Goal: Task Accomplishment & Management: Use online tool/utility

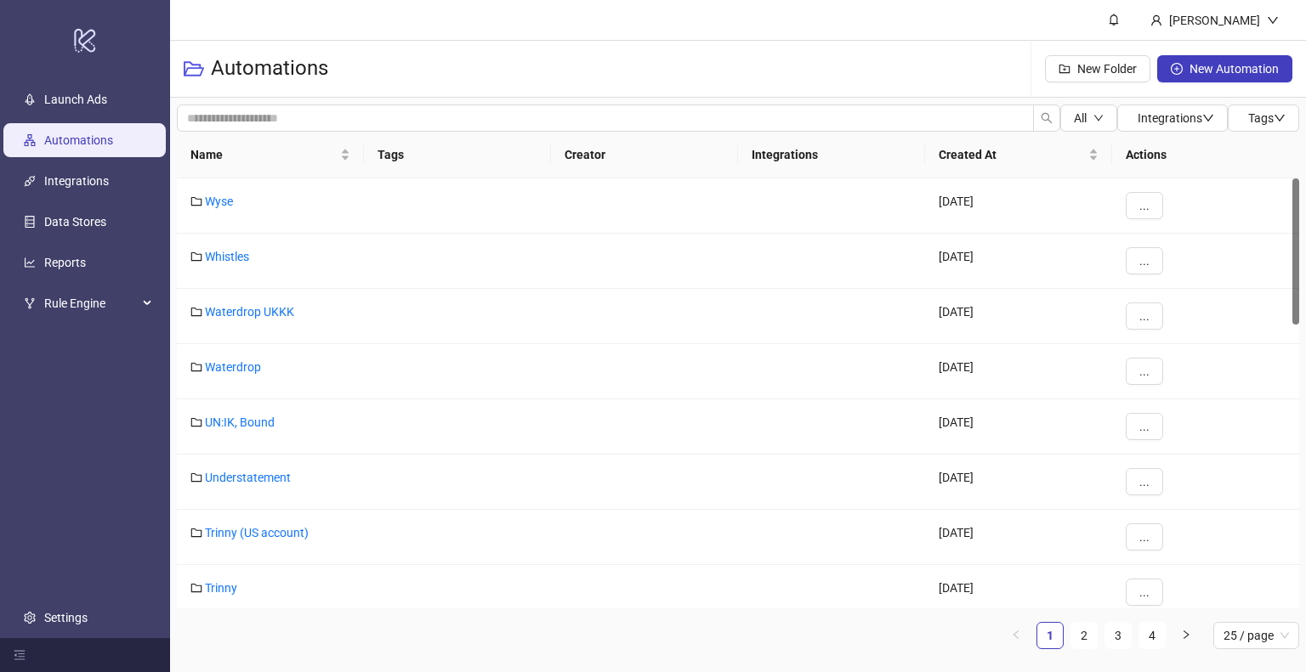
drag, startPoint x: 1088, startPoint y: 638, endPoint x: 156, endPoint y: 516, distance: 939.6
click at [1088, 638] on link "2" at bounding box center [1083, 635] width 25 height 25
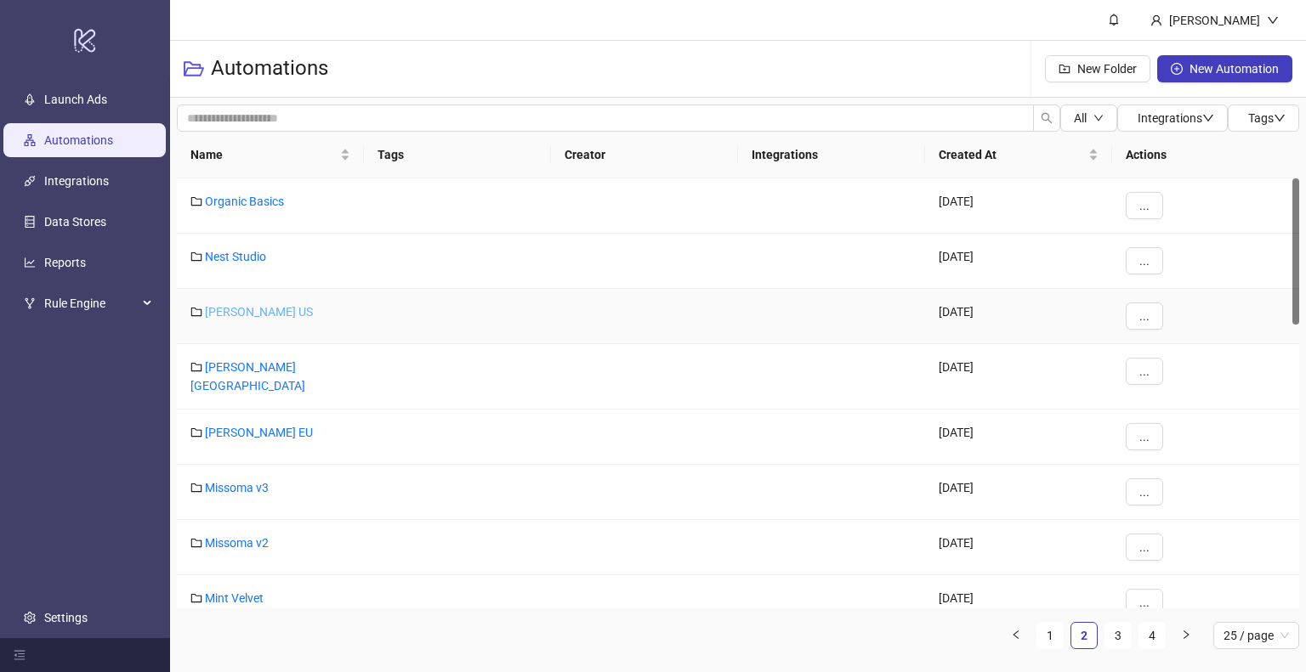
click at [264, 307] on link "[PERSON_NAME] US" at bounding box center [259, 312] width 108 height 14
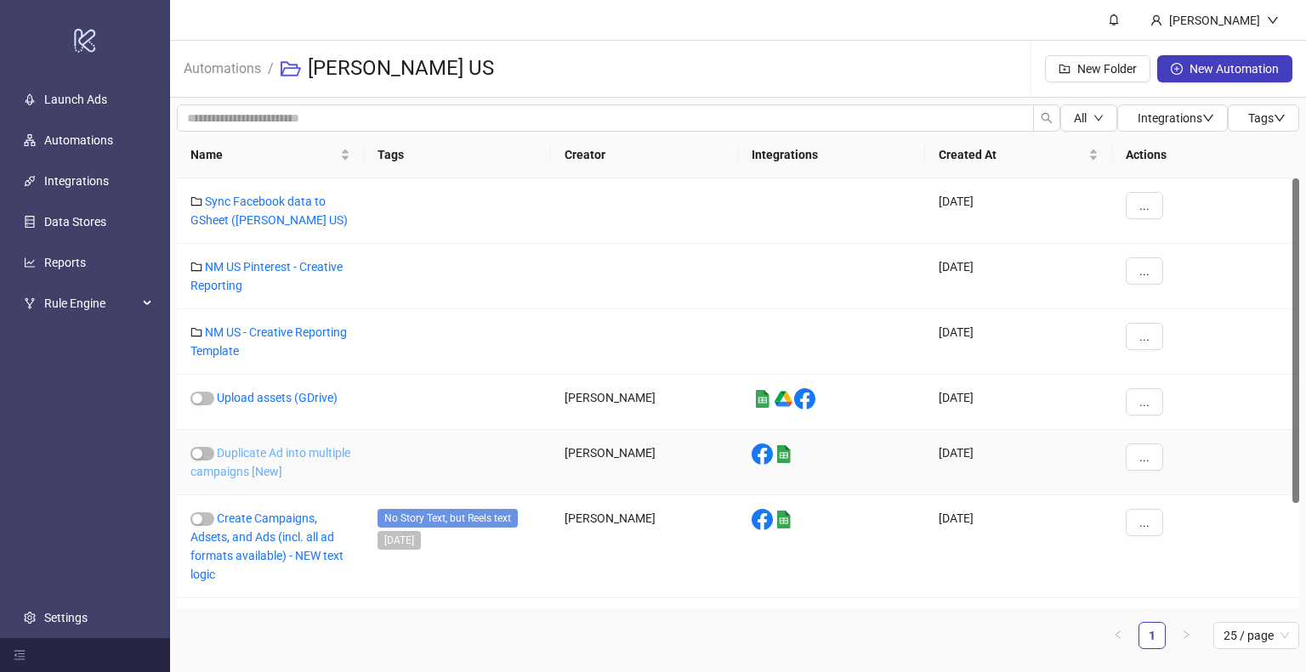
click at [278, 449] on link "Duplicate Ad into multiple campaigns [New]" at bounding box center [270, 462] width 160 height 32
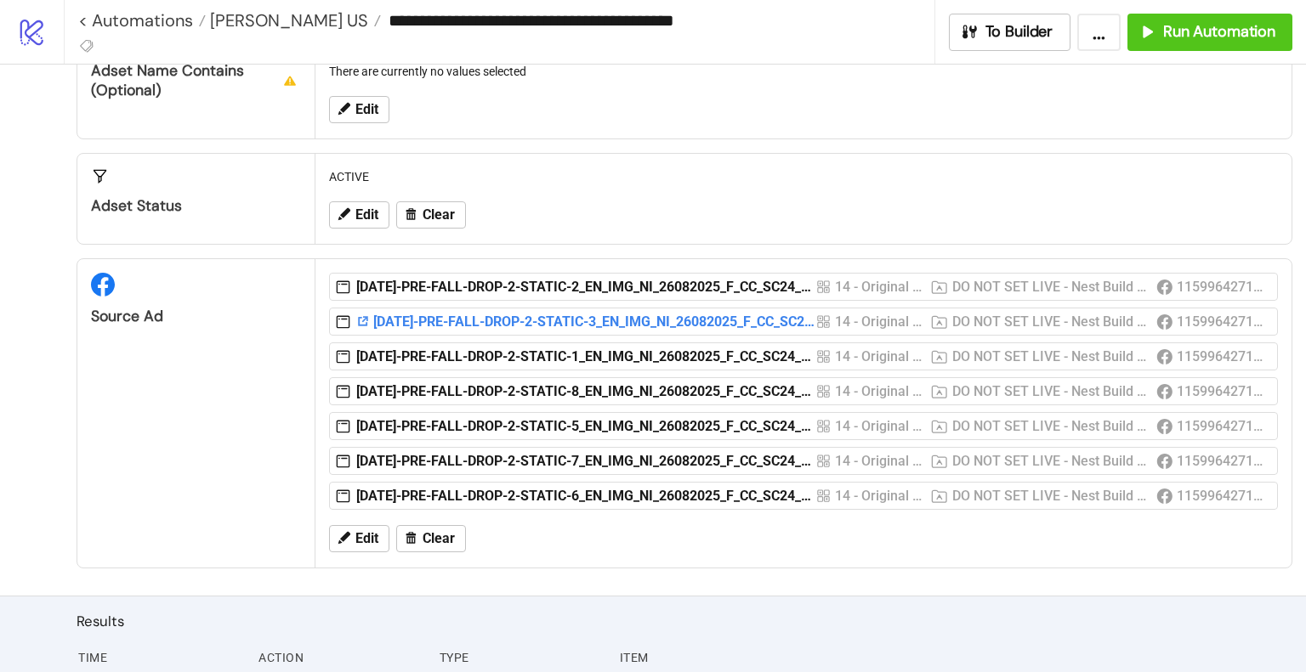
scroll to position [510, 0]
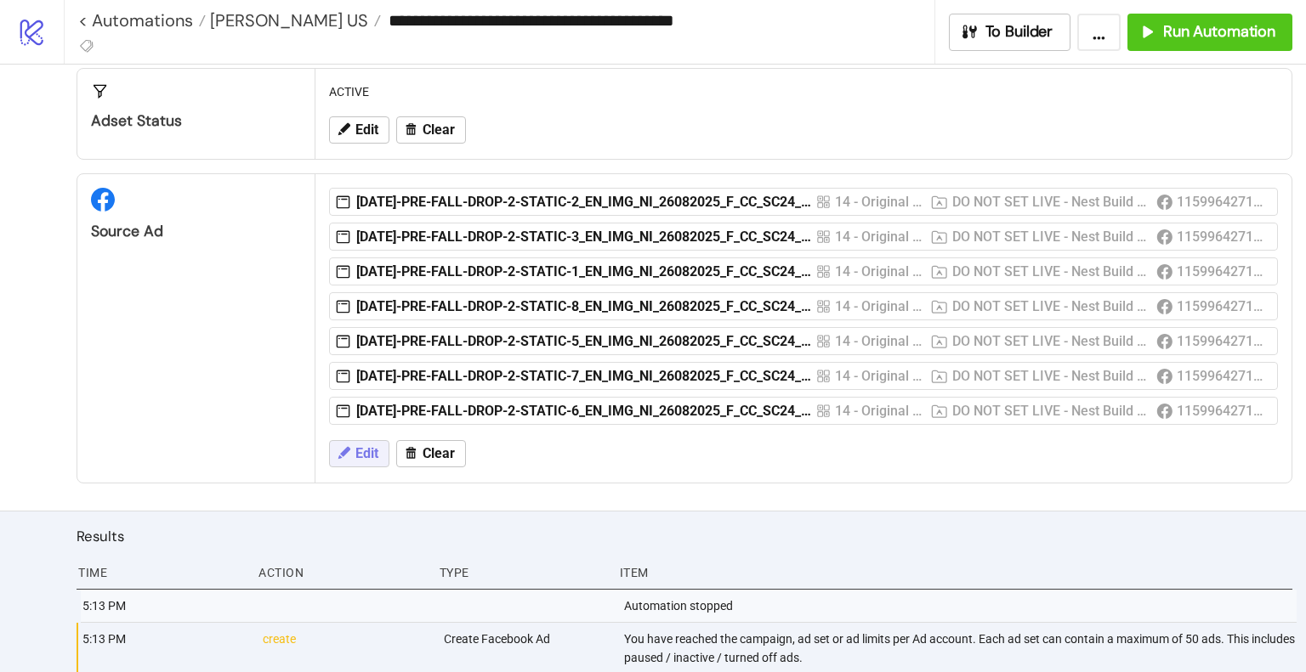
click at [371, 453] on span "Edit" at bounding box center [366, 453] width 23 height 15
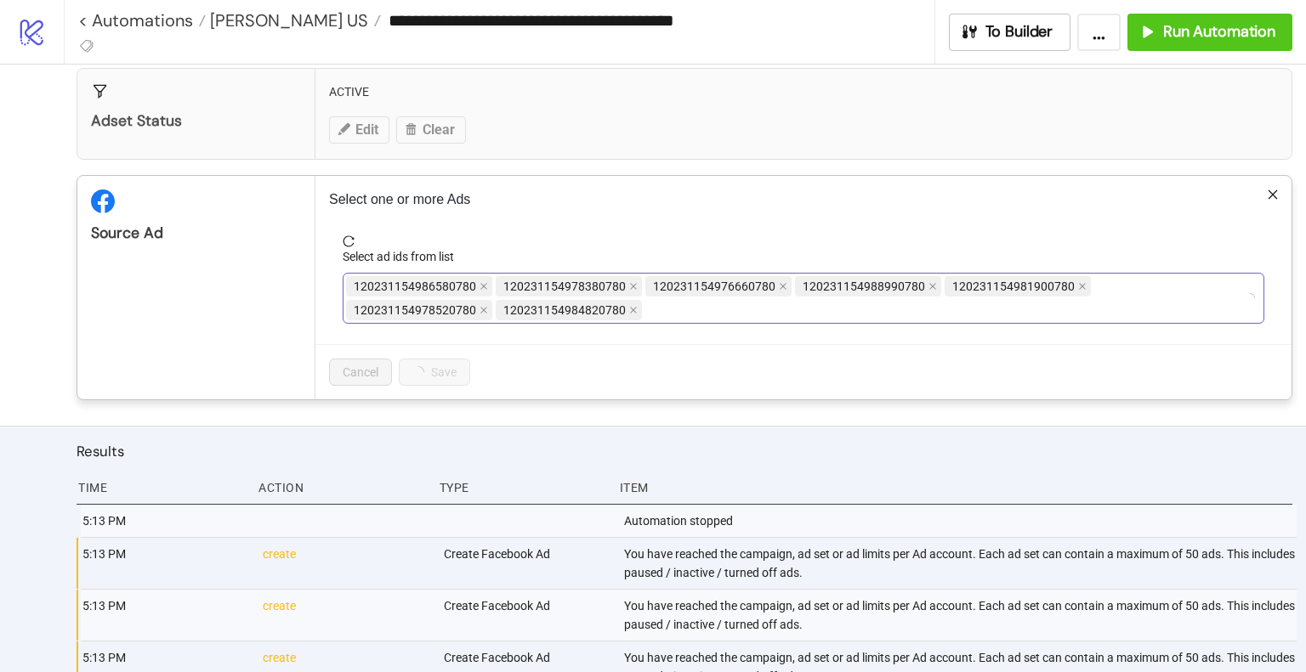
click at [578, 309] on div "120231154986580780 120231154978380780 120231154976660780 120231154988990780 120…" at bounding box center [794, 299] width 897 height 48
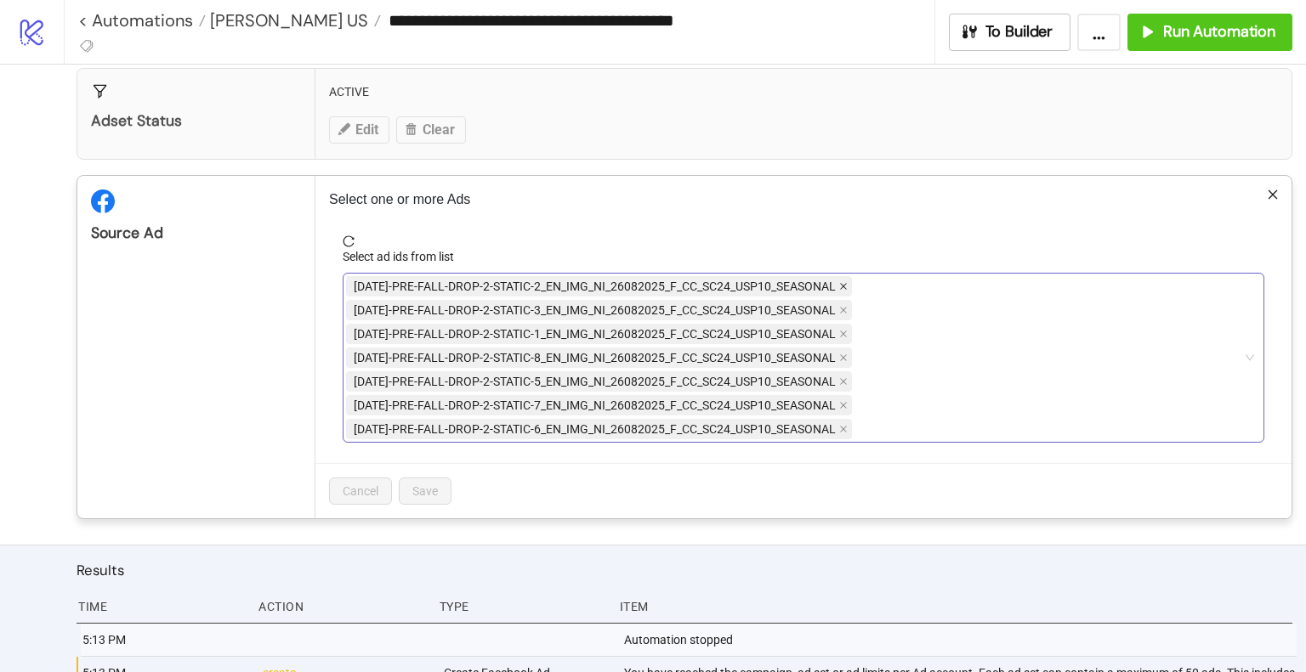
click at [840, 282] on icon "close" at bounding box center [843, 286] width 8 height 8
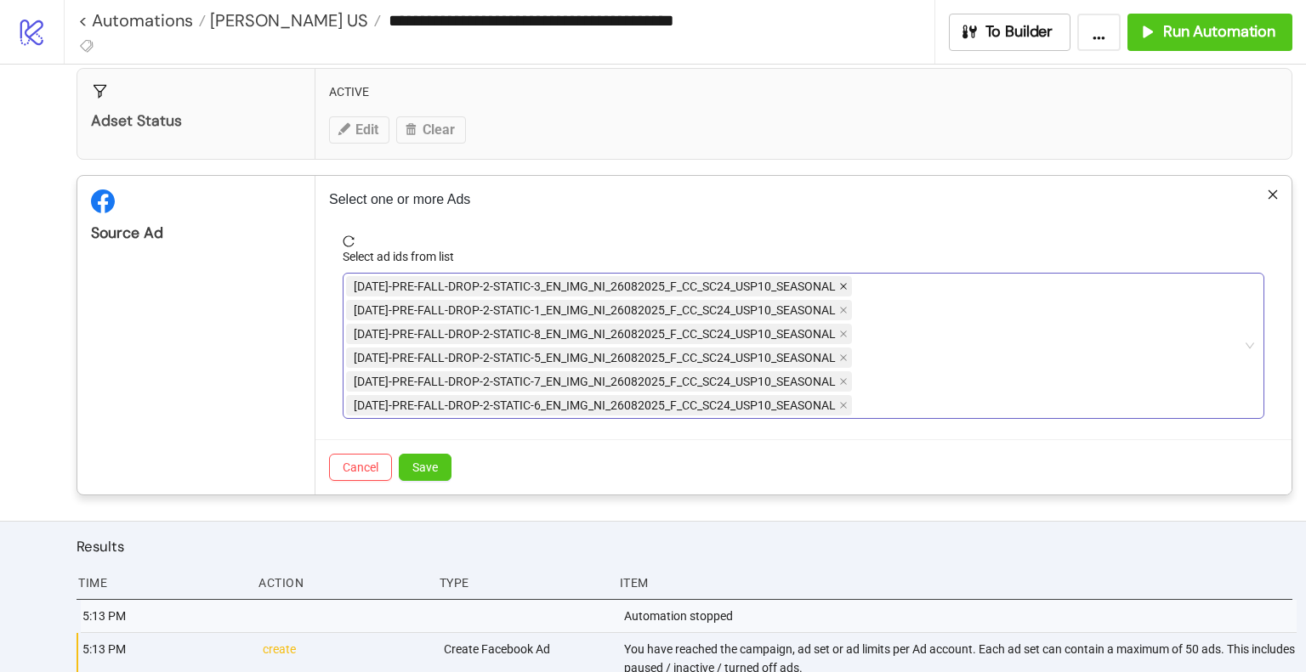
click at [841, 282] on icon "close" at bounding box center [843, 286] width 8 height 8
click at [841, 306] on icon "close" at bounding box center [843, 310] width 8 height 8
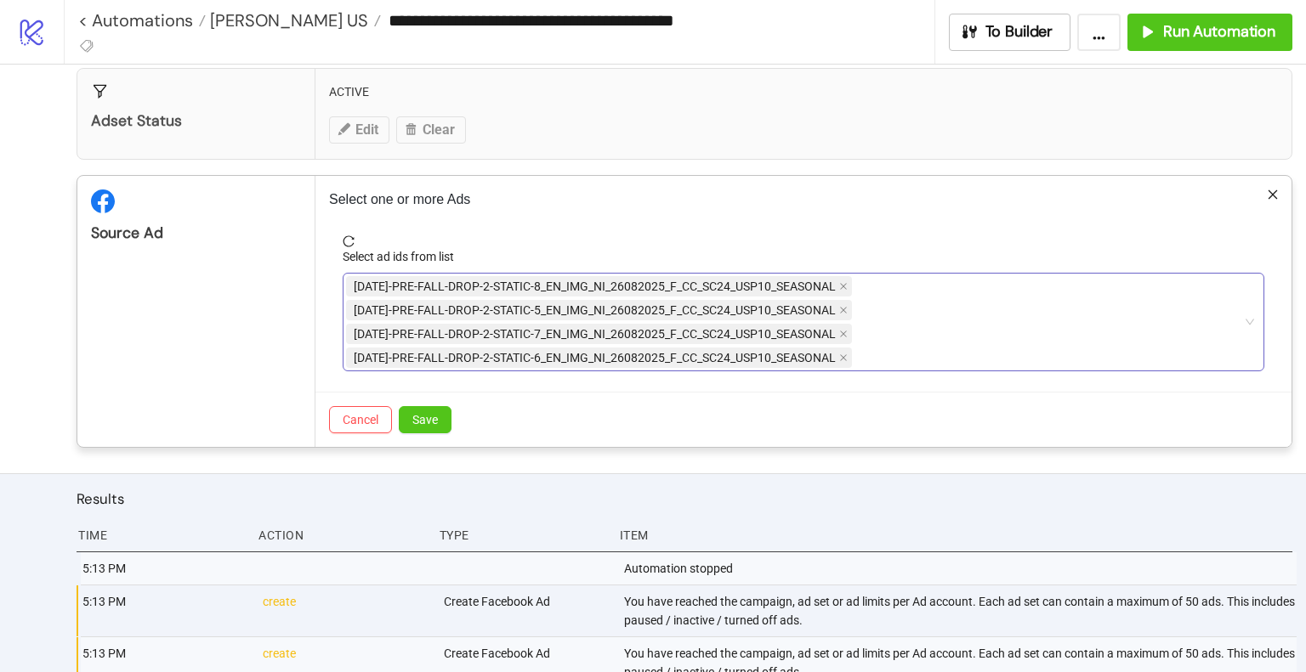
click at [841, 282] on icon "close" at bounding box center [843, 286] width 8 height 8
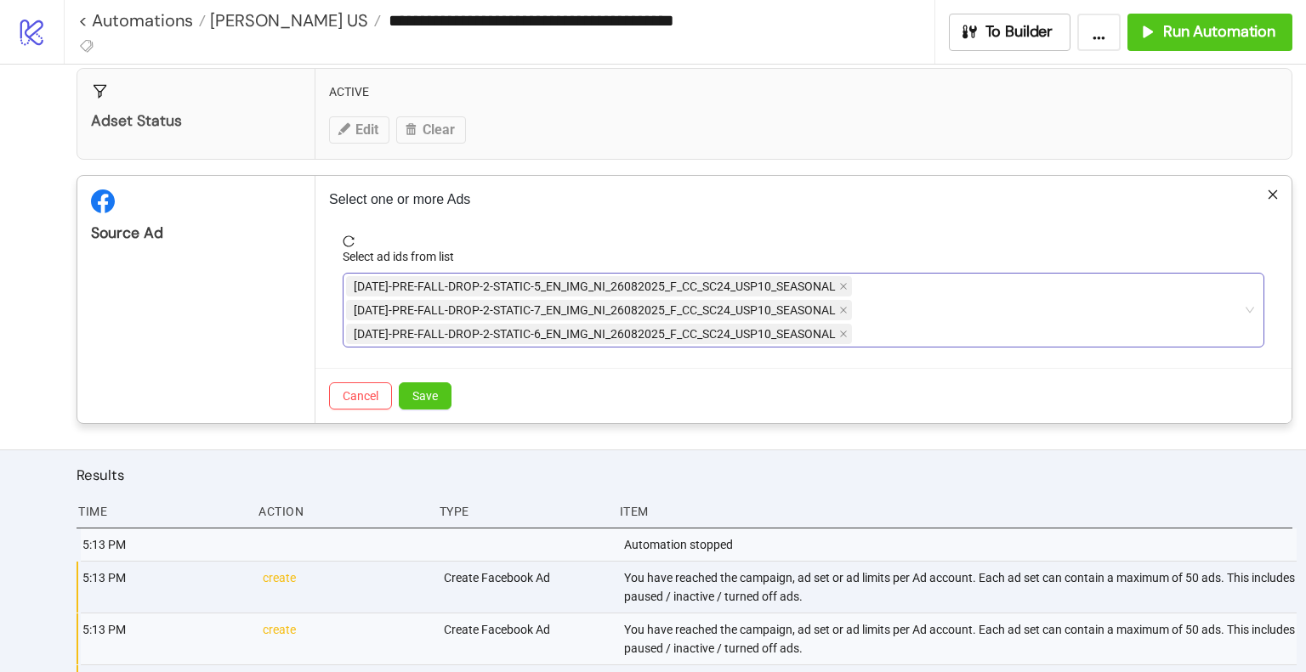
click at [841, 282] on icon "close" at bounding box center [843, 286] width 8 height 8
click at [841, 306] on icon "close" at bounding box center [843, 310] width 8 height 8
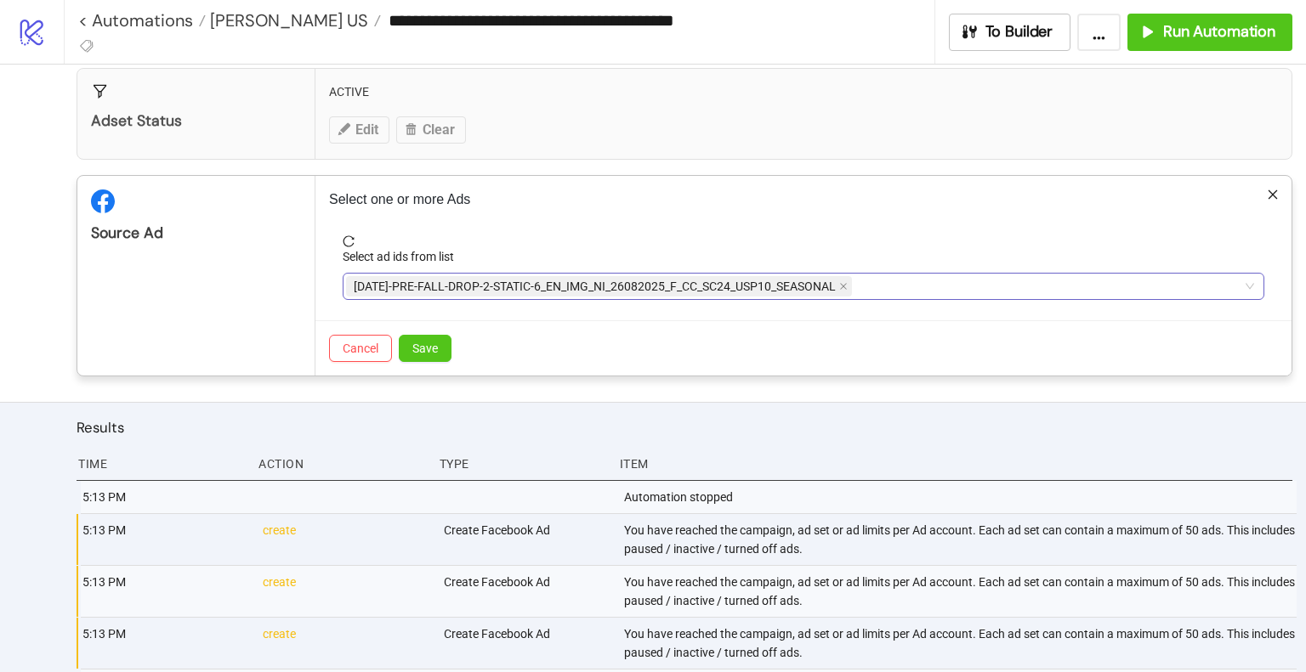
click at [841, 282] on icon "close" at bounding box center [843, 286] width 8 height 8
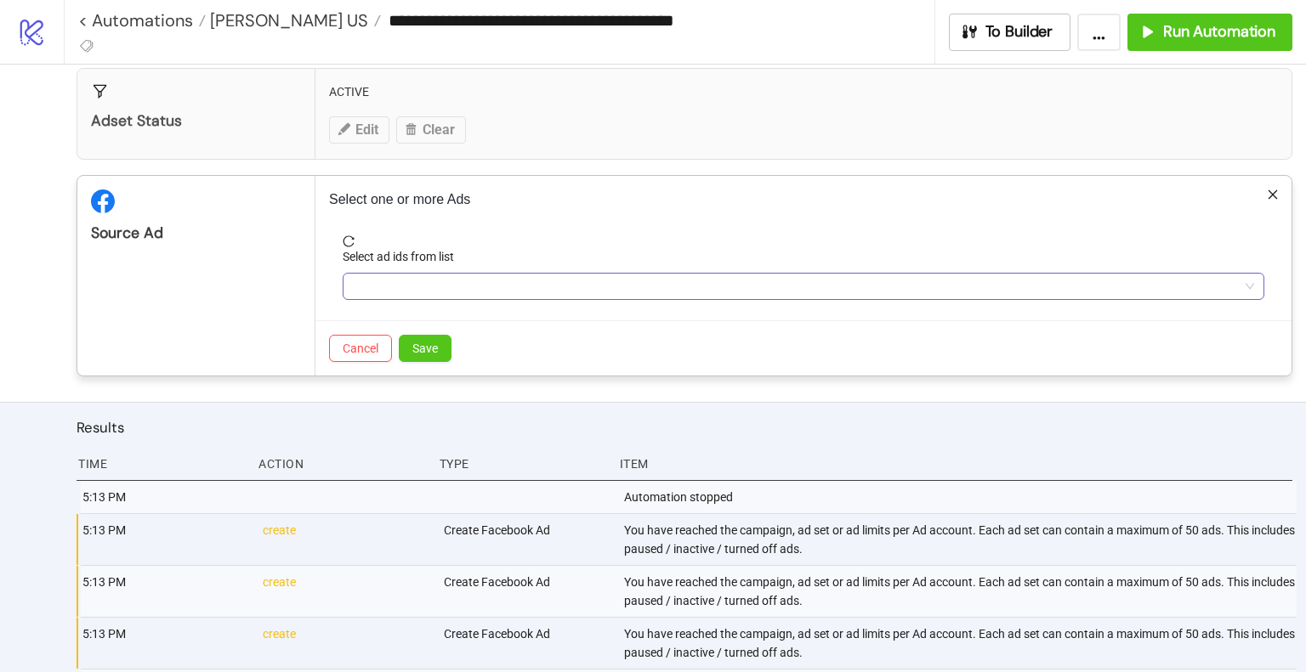
click at [841, 281] on div at bounding box center [794, 287] width 897 height 24
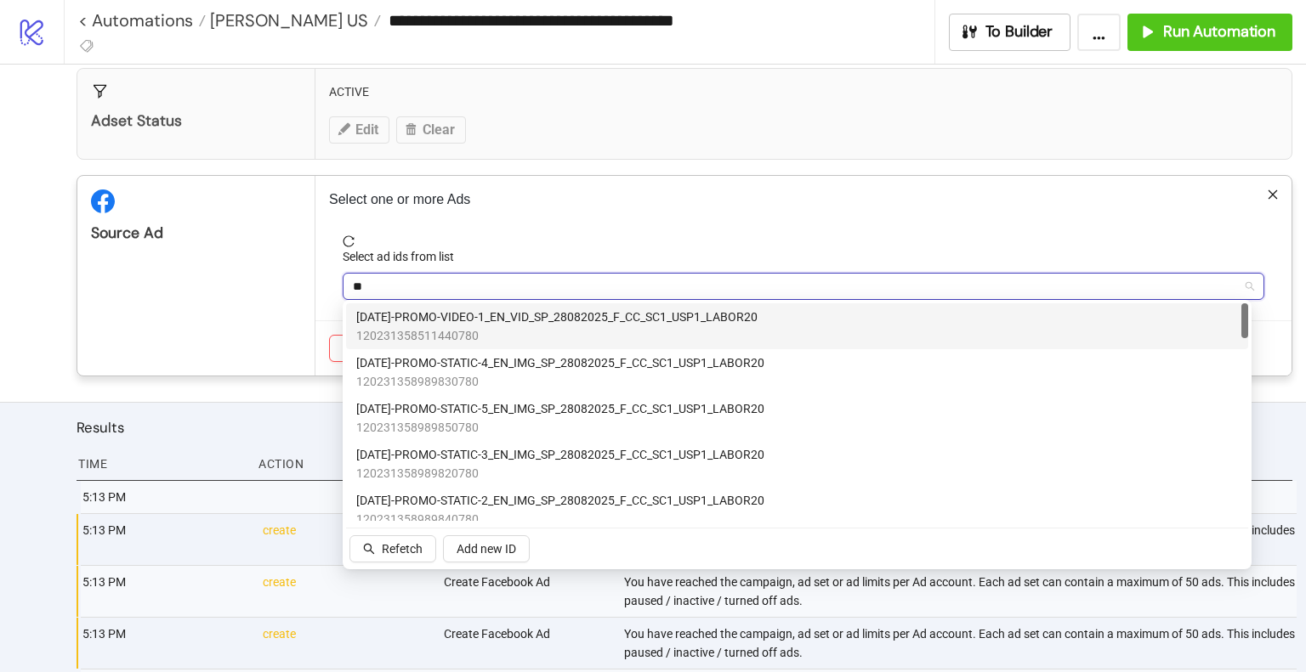
type input "***"
click at [724, 327] on span "120231358511440780" at bounding box center [556, 335] width 401 height 19
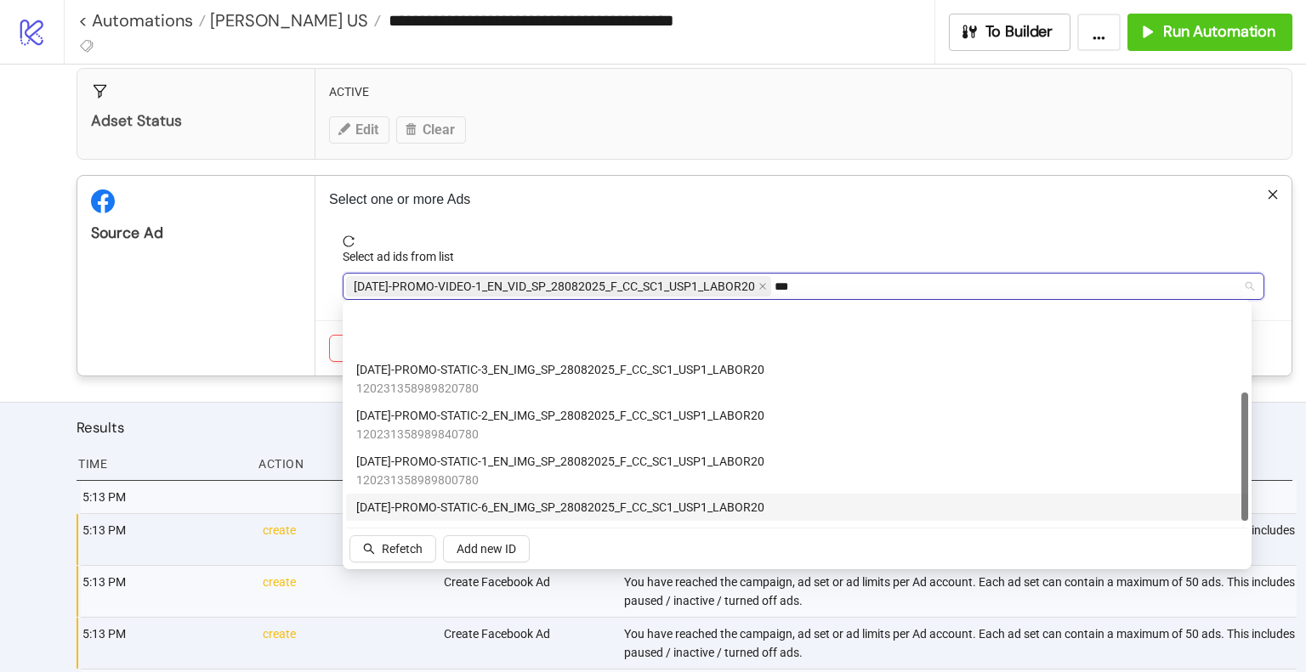
scroll to position [150, 0]
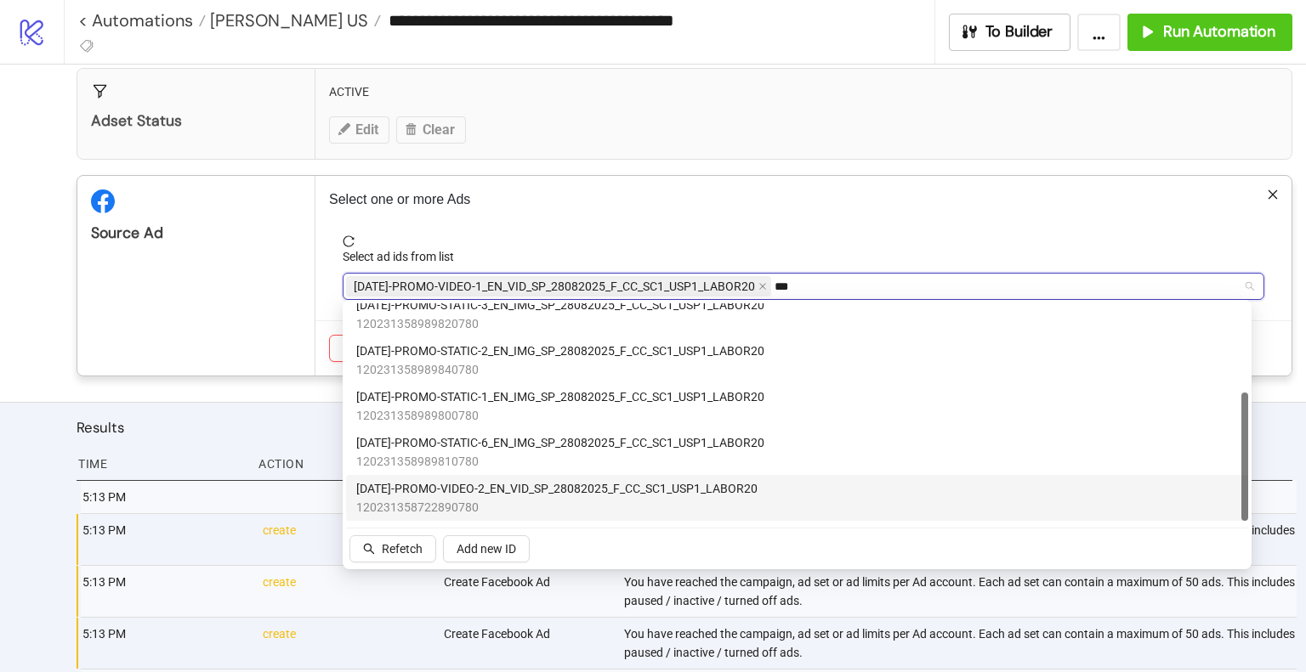
click at [585, 499] on span "120231358722890780" at bounding box center [556, 507] width 401 height 19
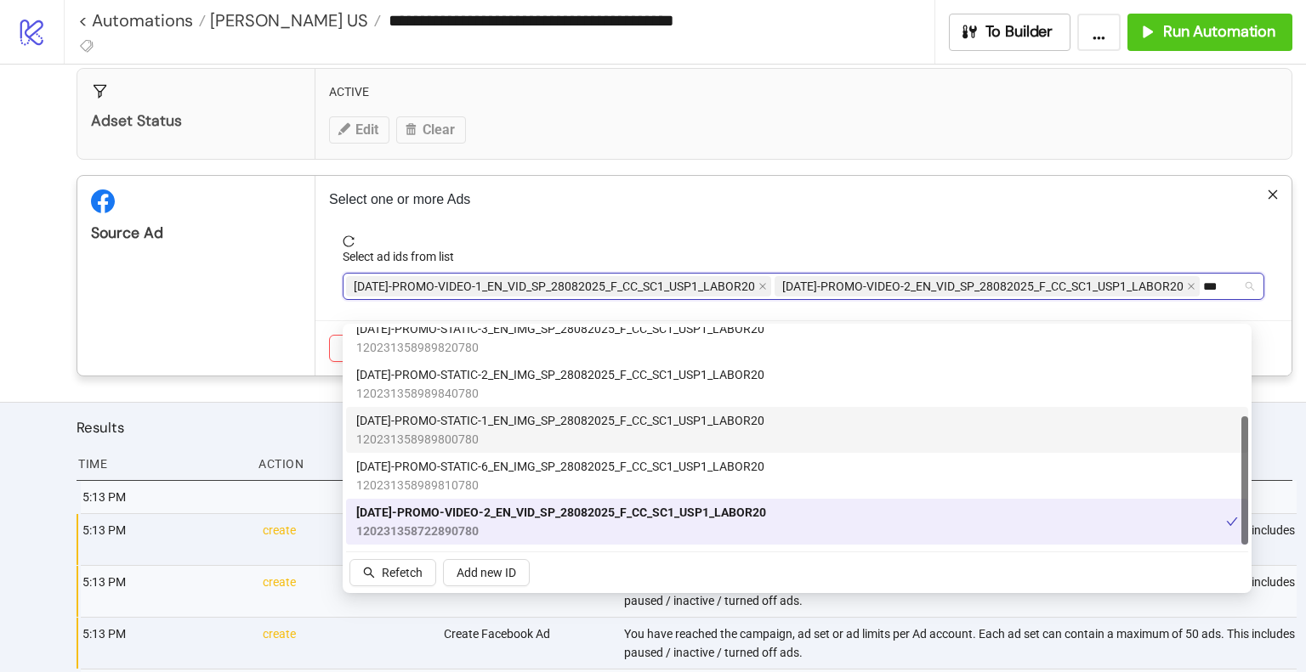
click at [583, 432] on span "120231358989800780" at bounding box center [560, 439] width 408 height 19
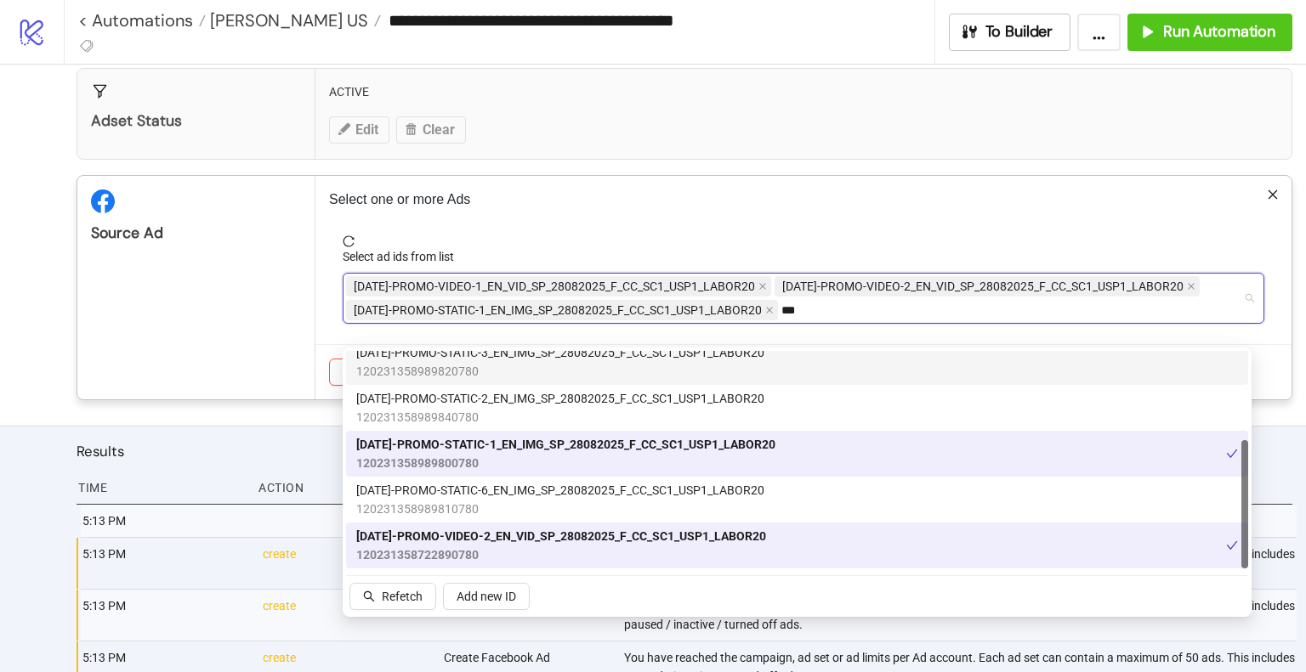
click at [574, 397] on span "[DATE]-PROMO-STATIC-2_EN_IMG_SP_28082025_F_CC_SC1_USP1_LABOR20" at bounding box center [560, 398] width 408 height 19
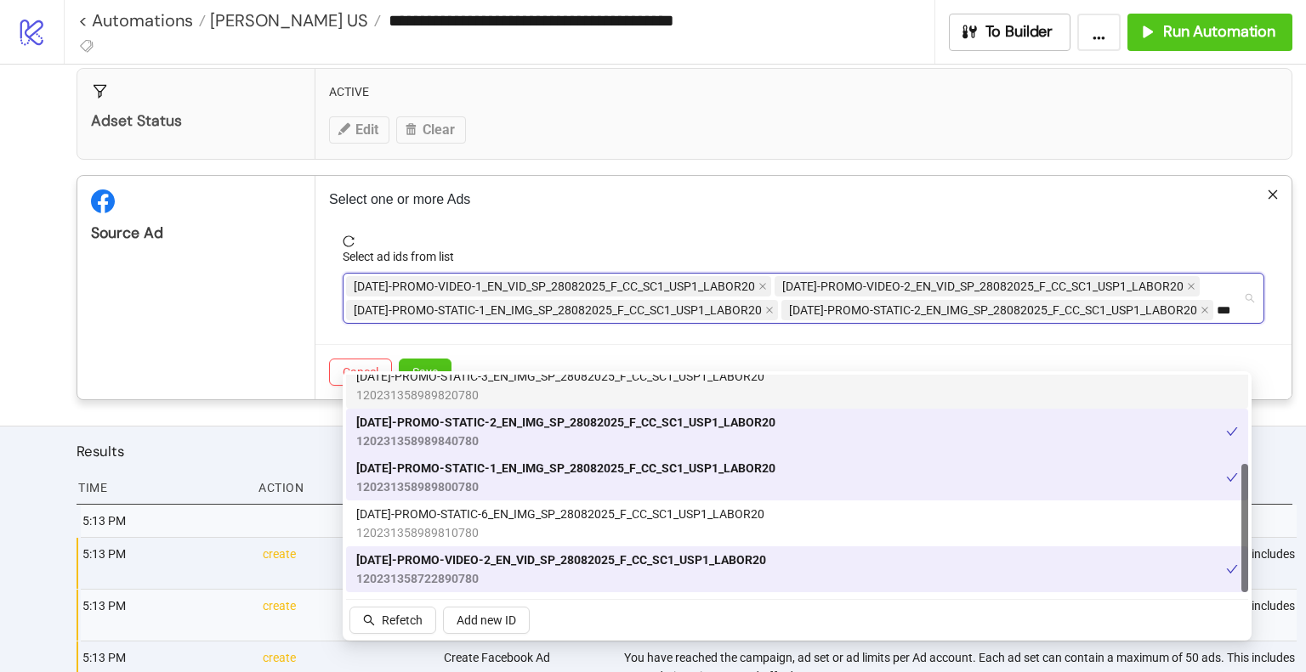
click at [574, 380] on span "[DATE]-PROMO-STATIC-3_EN_IMG_SP_28082025_F_CC_SC1_USP1_LABOR20" at bounding box center [560, 376] width 408 height 19
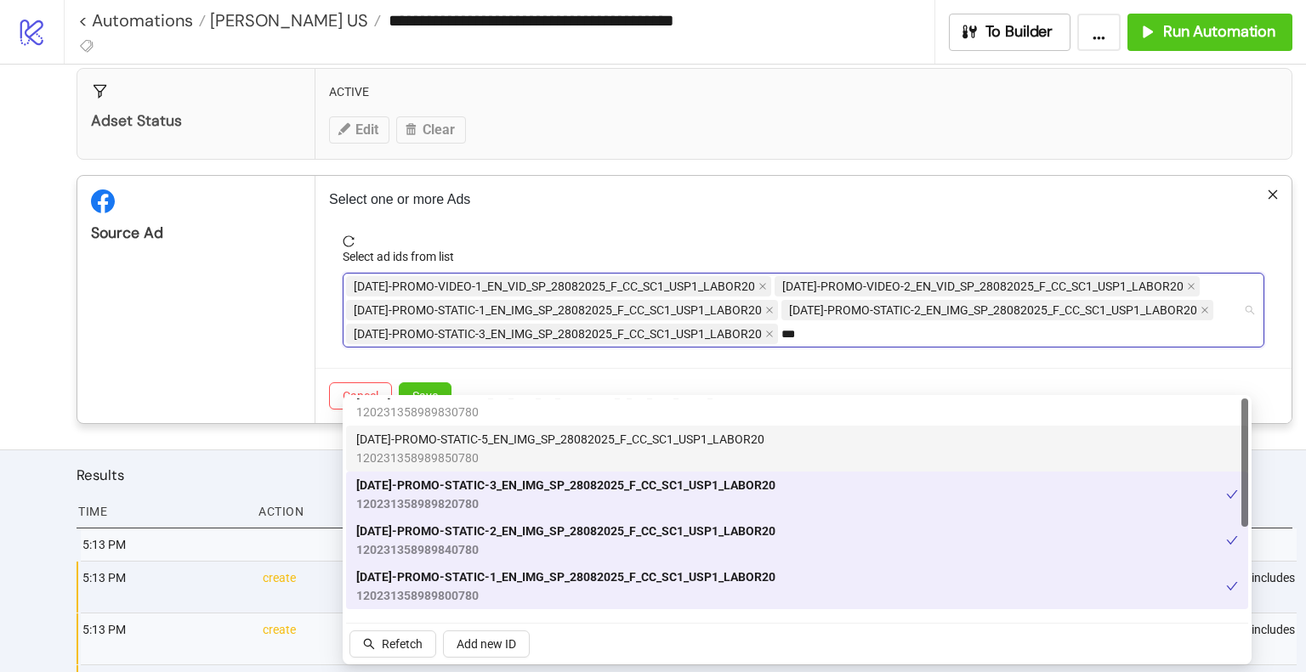
scroll to position [0, 0]
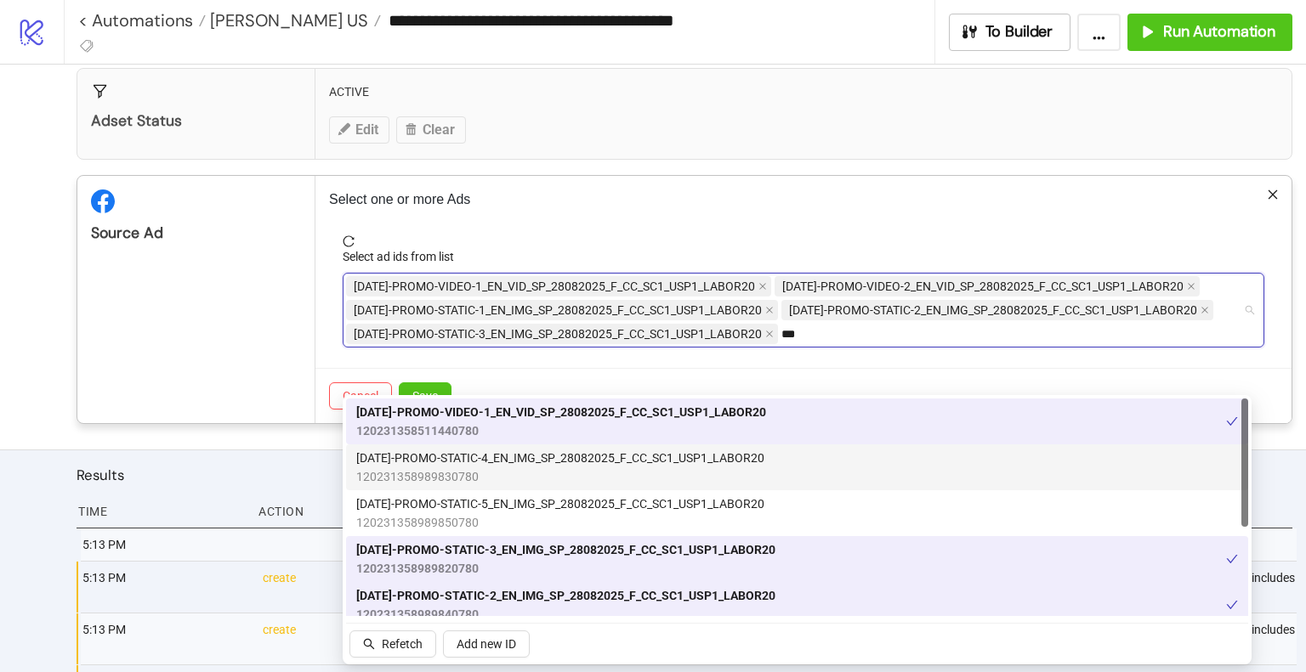
click at [607, 460] on span "[DATE]-PROMO-STATIC-4_EN_IMG_SP_28082025_F_CC_SC1_USP1_LABOR20" at bounding box center [560, 458] width 408 height 19
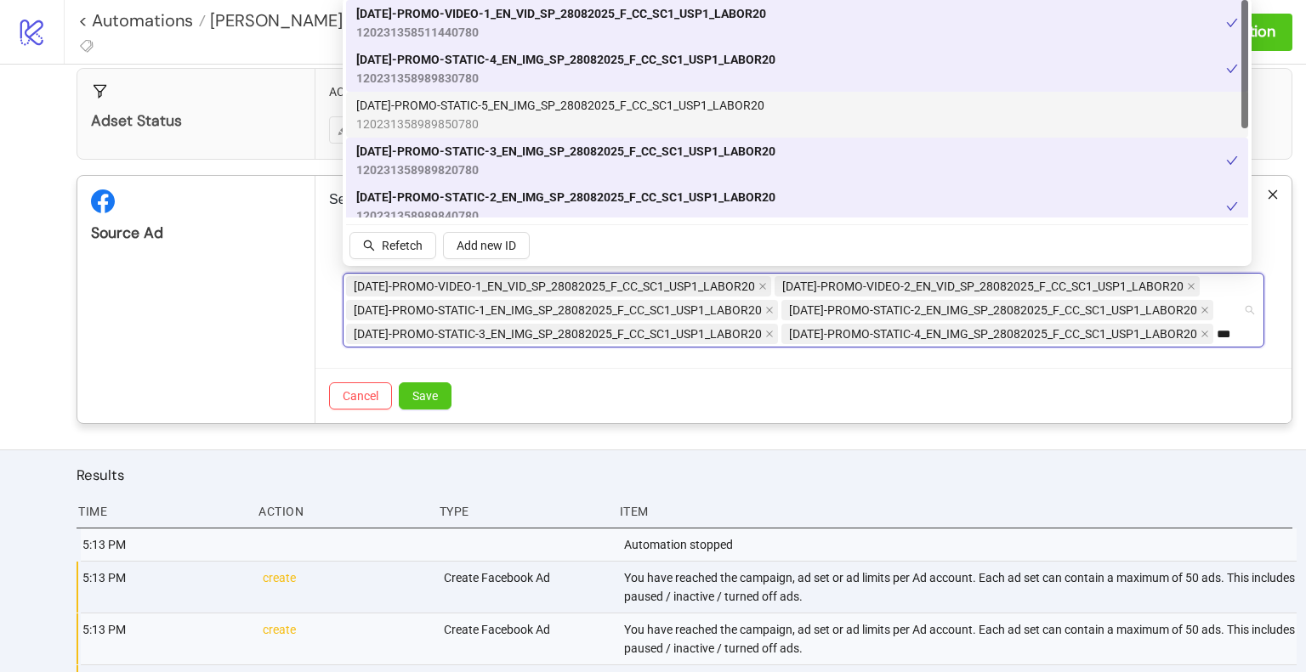
click at [568, 115] on span "120231358989850780" at bounding box center [560, 124] width 408 height 19
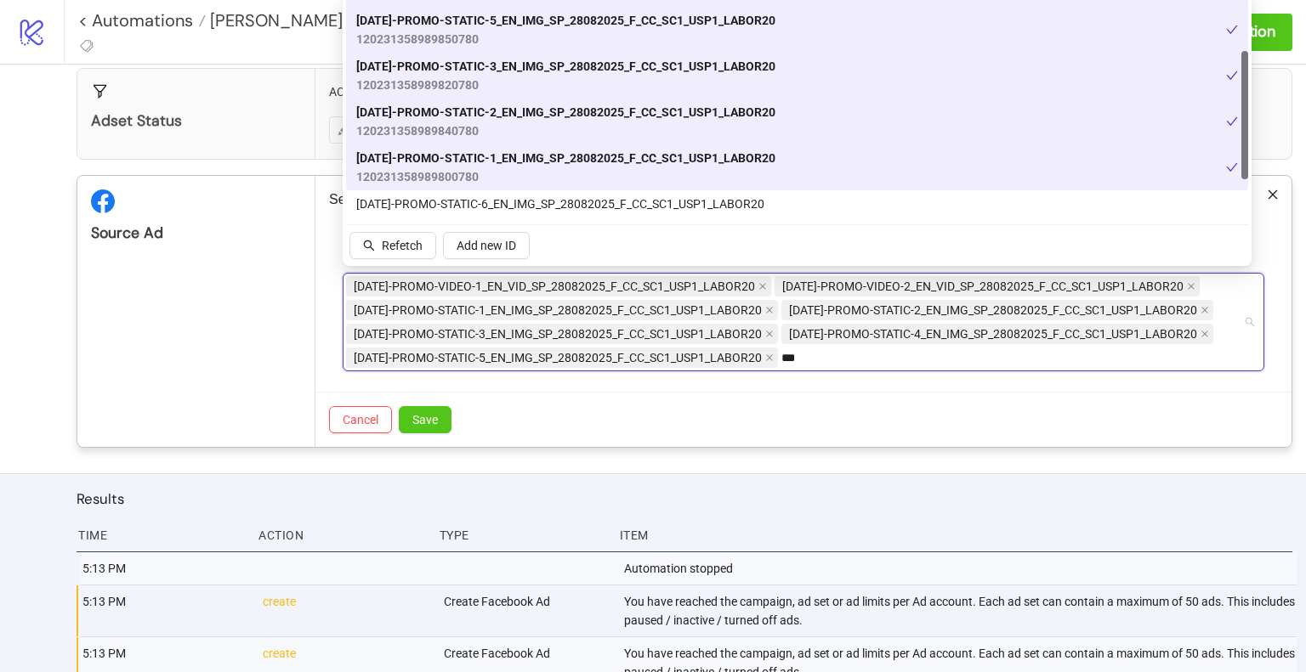
scroll to position [150, 0]
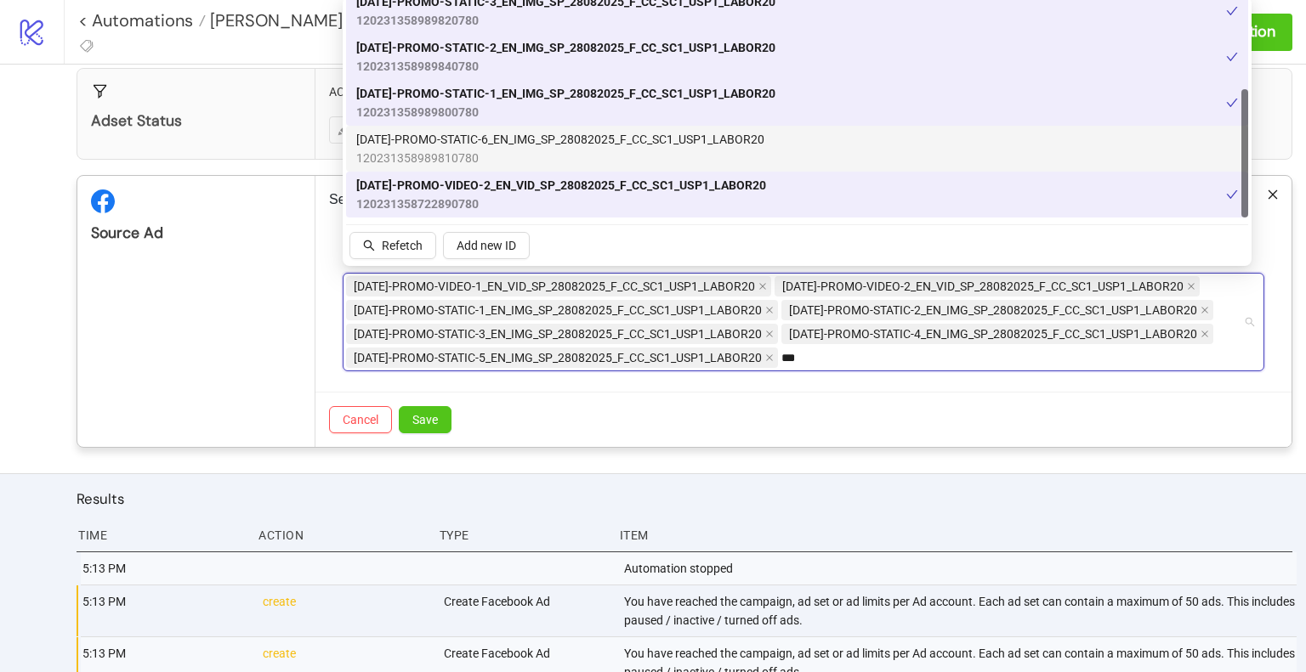
click at [554, 146] on span "[DATE]-PROMO-STATIC-6_EN_IMG_SP_28082025_F_CC_SC1_USP1_LABOR20" at bounding box center [560, 139] width 408 height 19
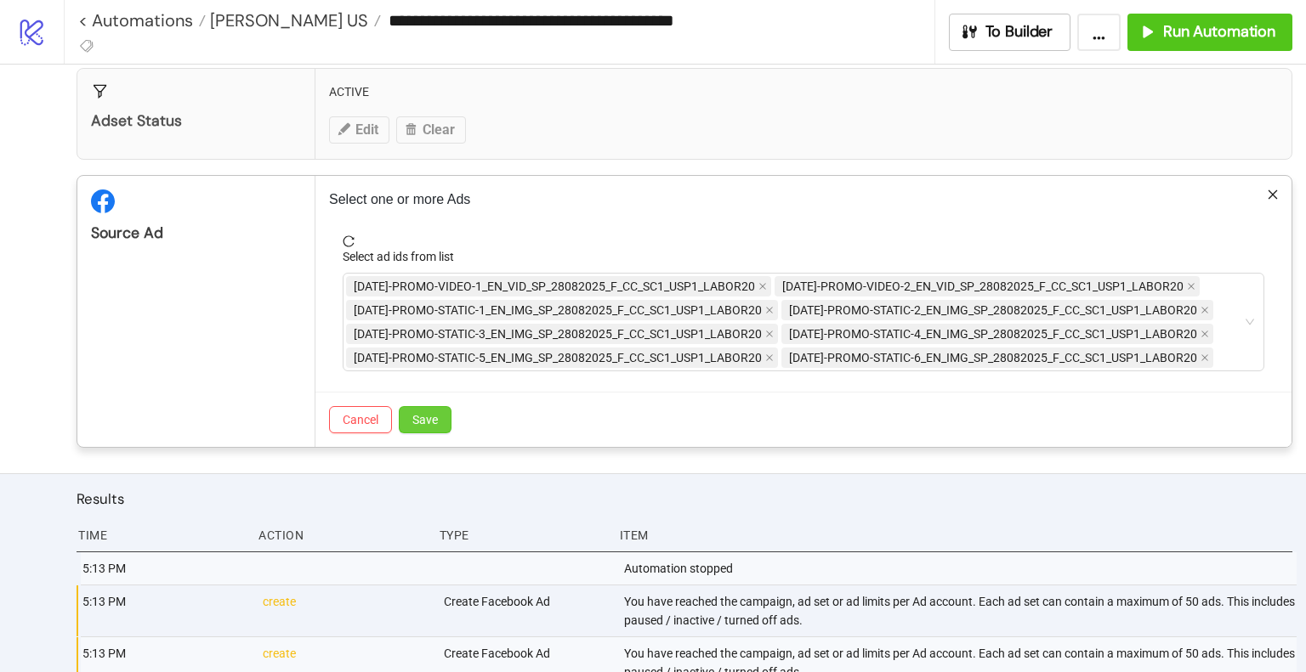
click at [440, 433] on button "Save" at bounding box center [425, 419] width 53 height 27
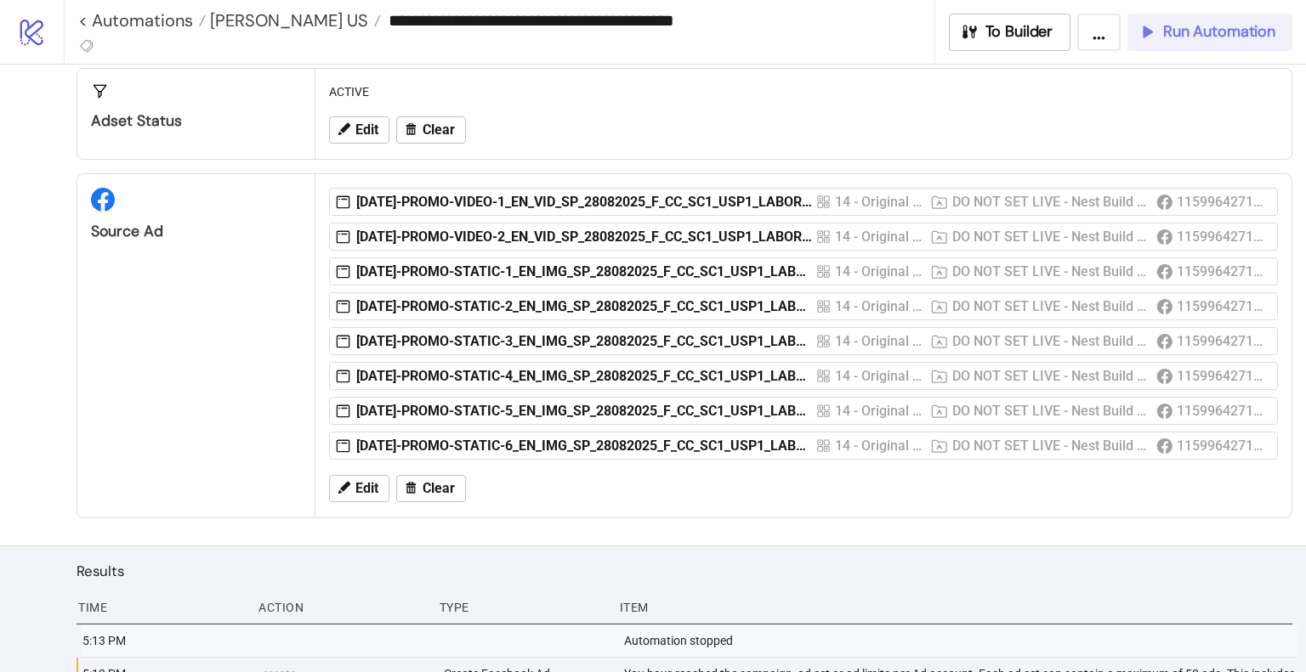
click at [1180, 32] on span "Run Automation" at bounding box center [1219, 32] width 112 height 20
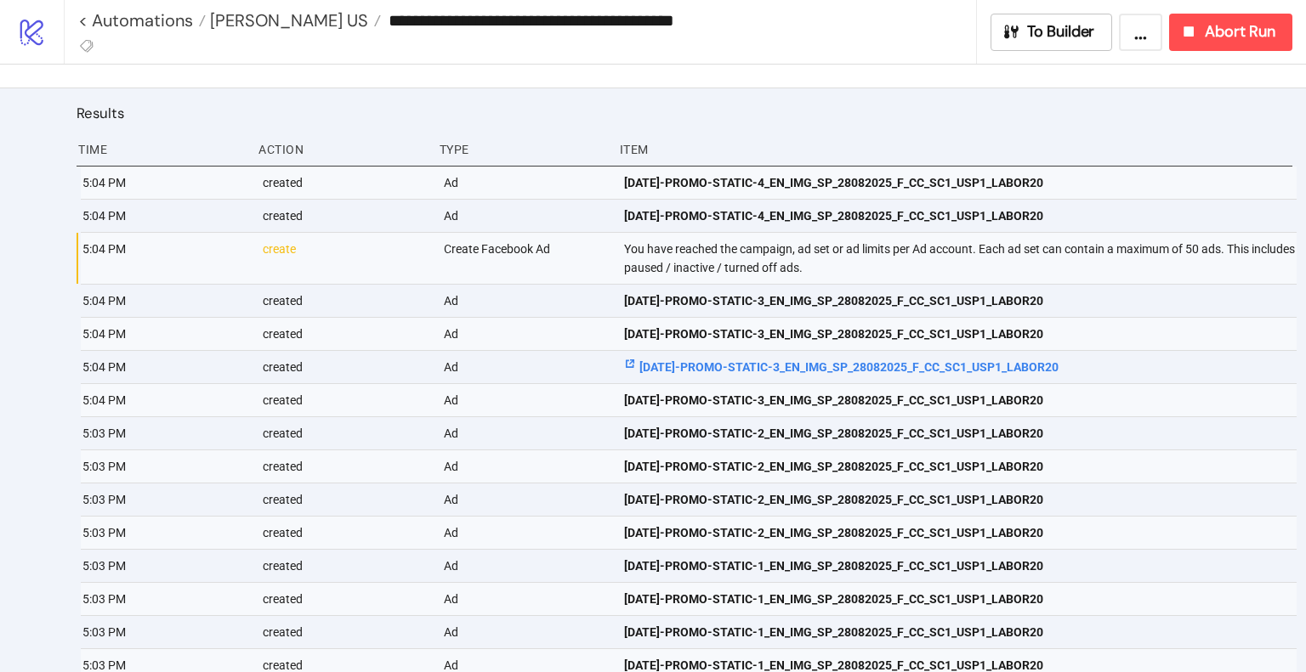
scroll to position [713, 0]
